Goal: Find specific page/section: Find specific page/section

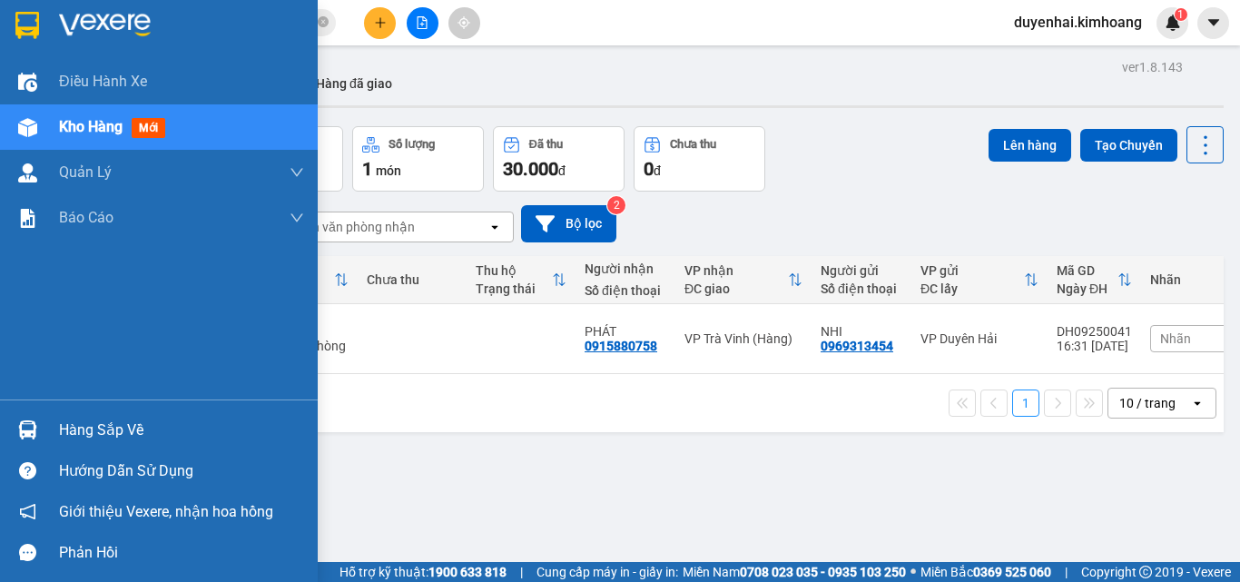
click at [83, 430] on div "Hàng sắp về" at bounding box center [181, 430] width 245 height 27
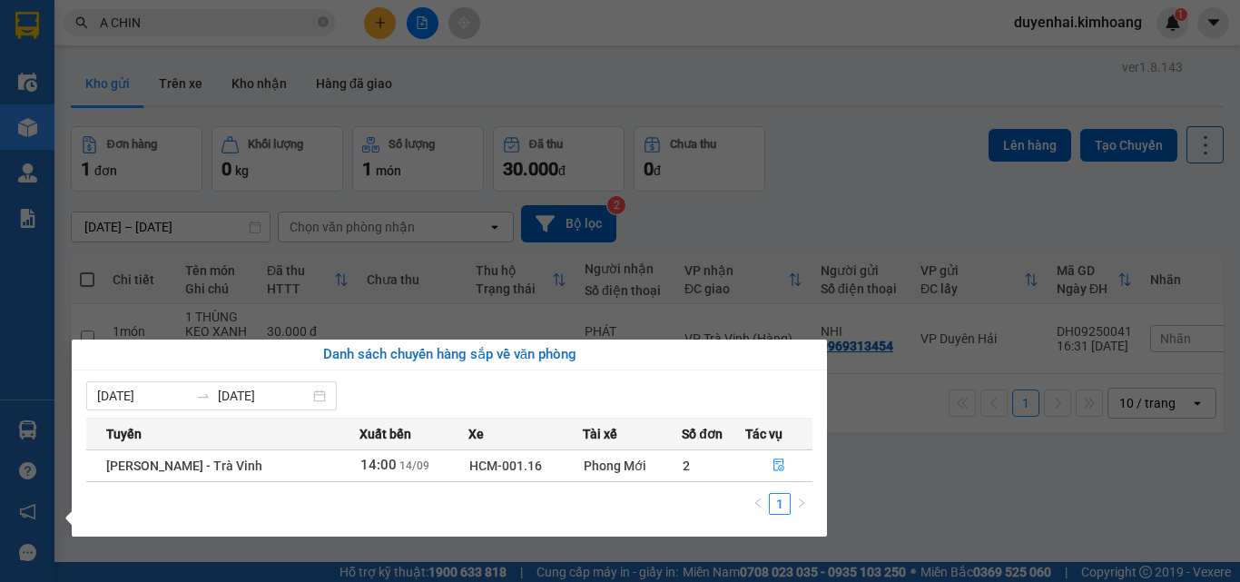
click at [998, 485] on section "Kết quả tìm kiếm ( 3 ) Bộ lọc Mã ĐH Trạng thái Món hàng Thu hộ Tổng cước Chưa c…" at bounding box center [620, 291] width 1240 height 582
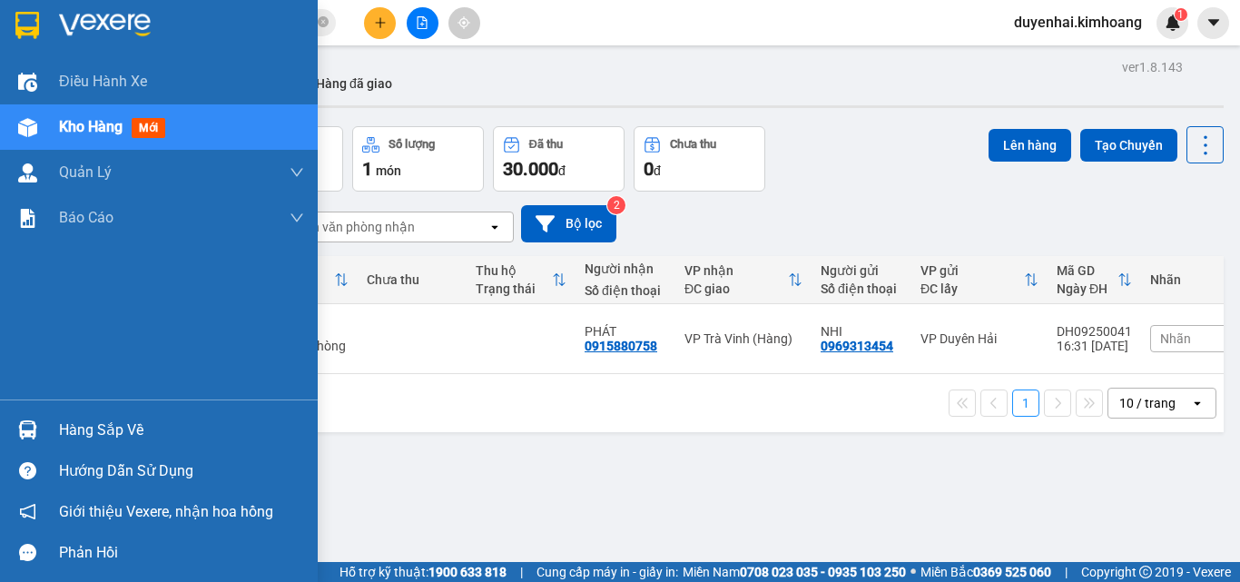
click at [102, 432] on div "Hàng sắp về" at bounding box center [181, 430] width 245 height 27
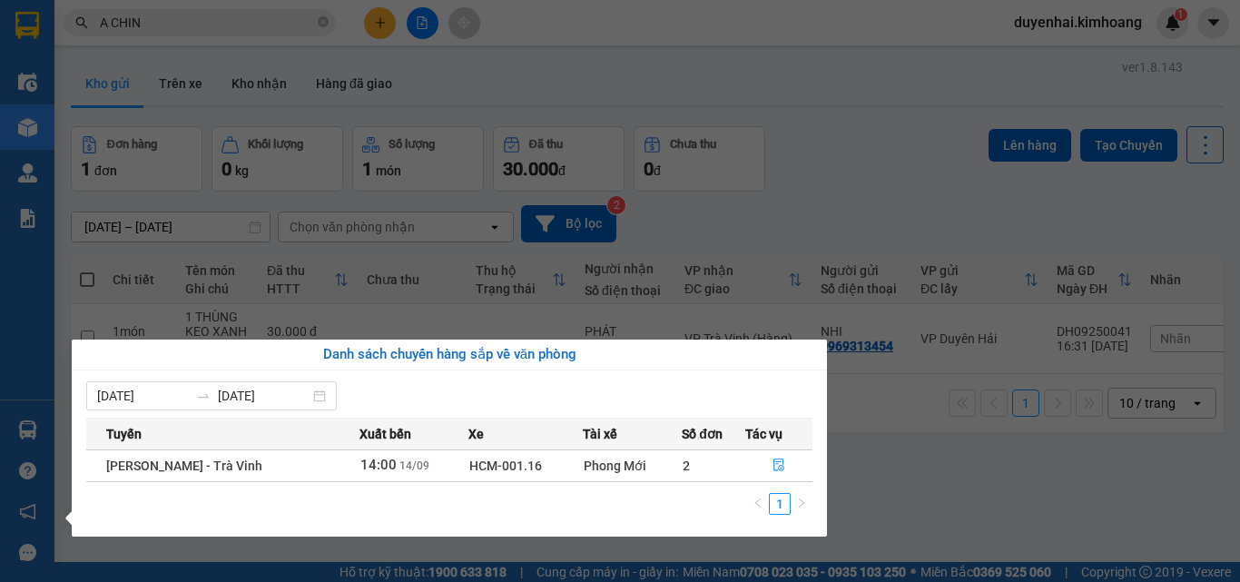
click at [926, 481] on section "Kết quả tìm kiếm ( 3 ) Bộ lọc Mã ĐH Trạng thái Món hàng Thu hộ Tổng cước Chưa c…" at bounding box center [620, 291] width 1240 height 582
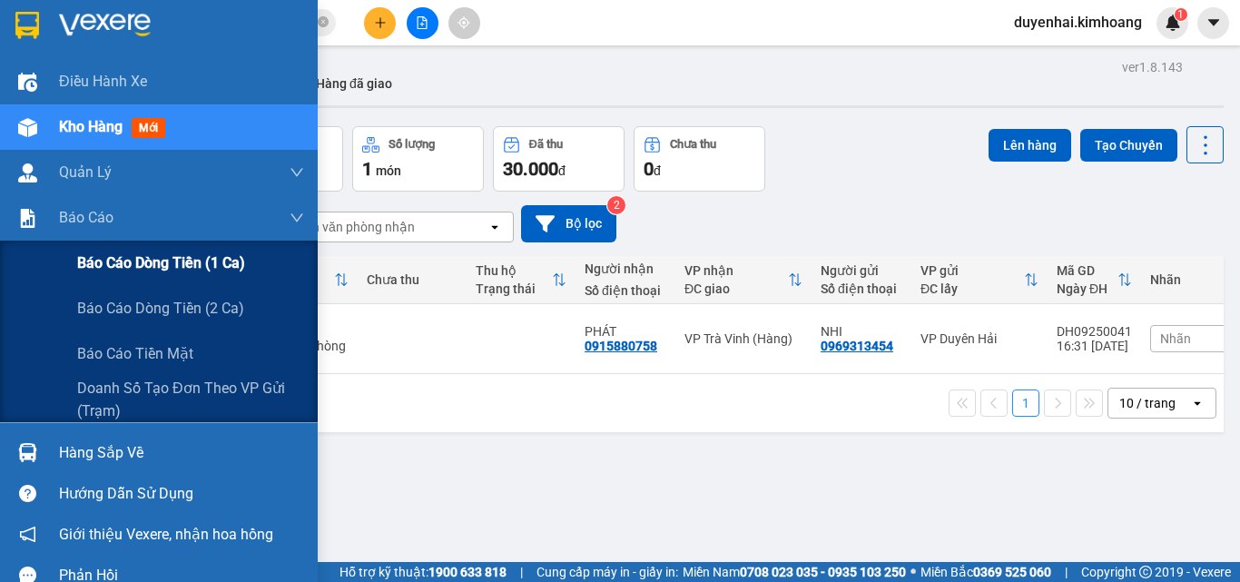
click at [108, 269] on span "Báo cáo dòng tiền (1 ca)" at bounding box center [161, 263] width 168 height 23
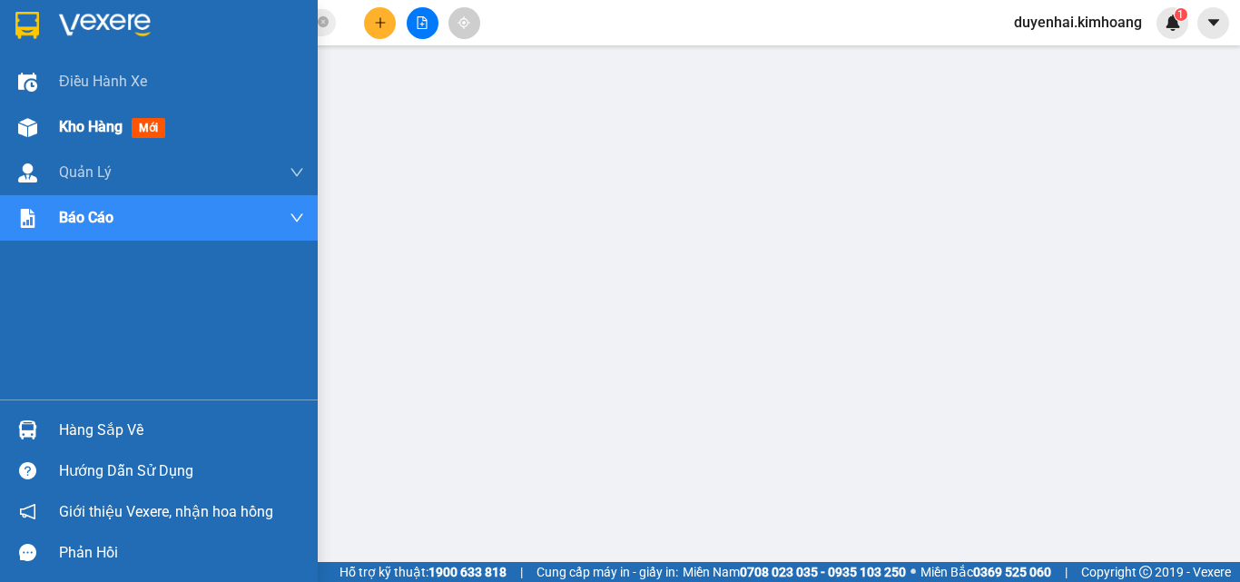
click at [70, 123] on span "Kho hàng" at bounding box center [91, 126] width 64 height 17
